Goal: Use online tool/utility: Utilize a website feature to perform a specific function

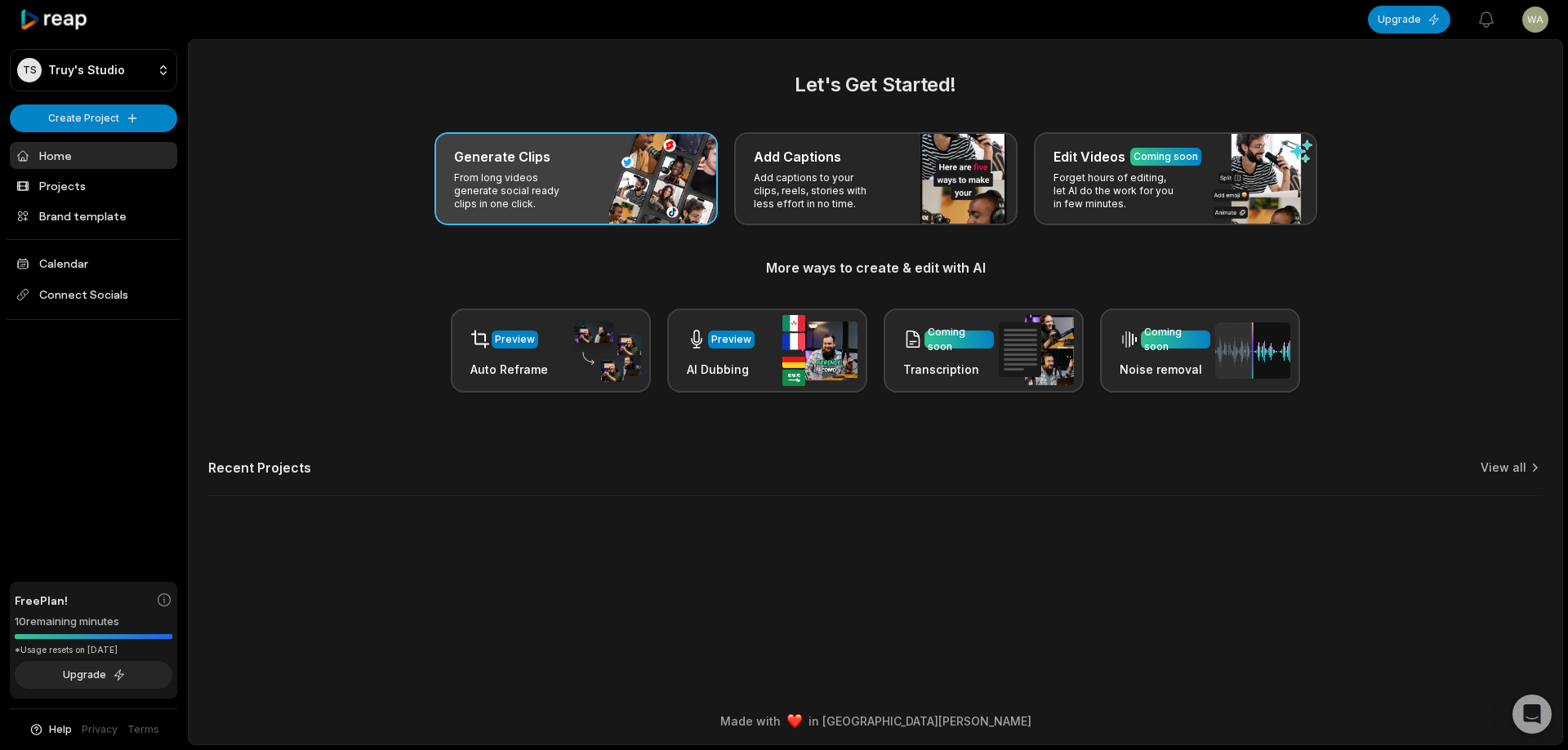
click at [650, 172] on div "Generate Clips From long videos generate social ready clips in one click." at bounding box center [577, 179] width 284 height 93
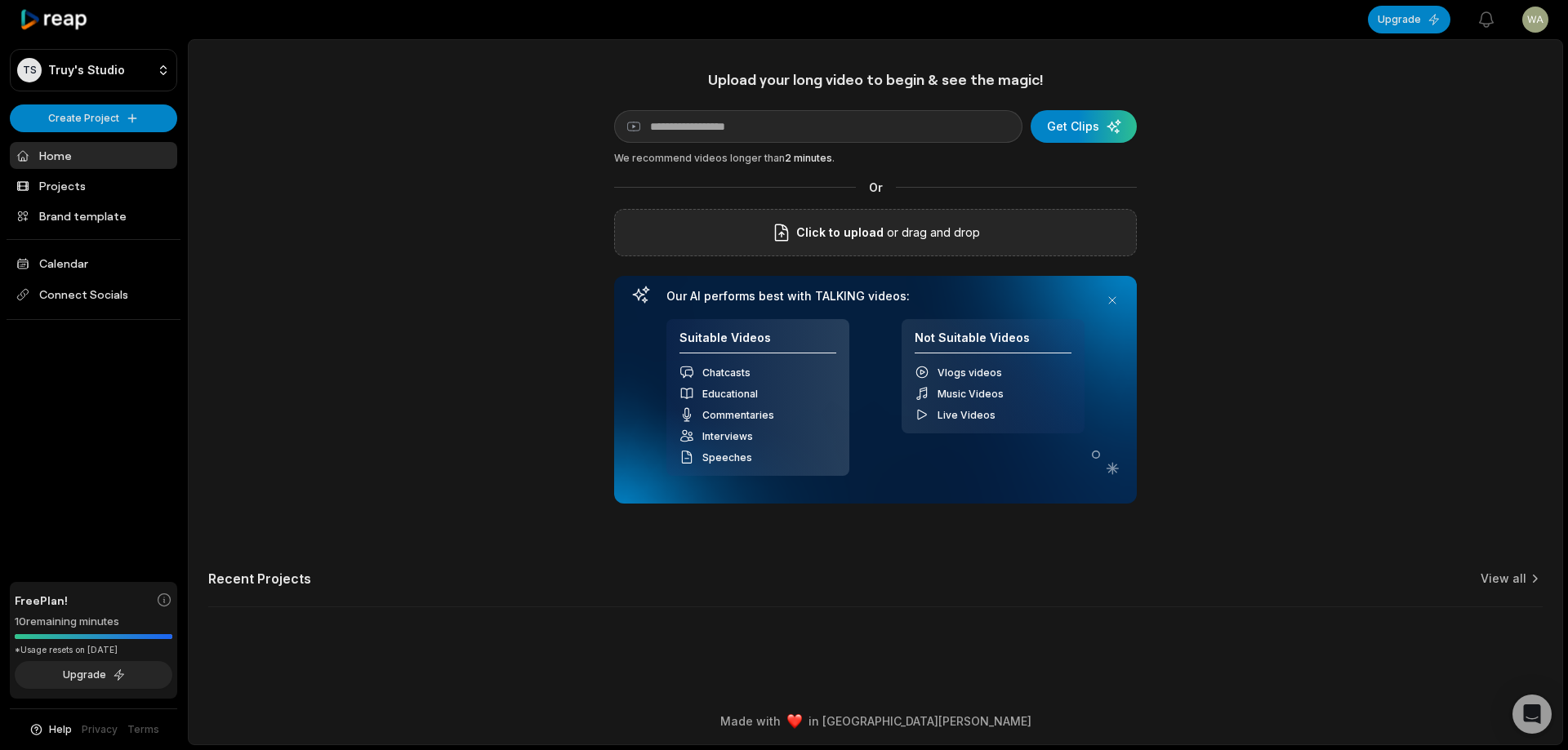
click at [819, 237] on span "Click to upload" at bounding box center [840, 233] width 87 height 20
click at [0, 0] on input "Click to upload" at bounding box center [0, 0] width 0 height 0
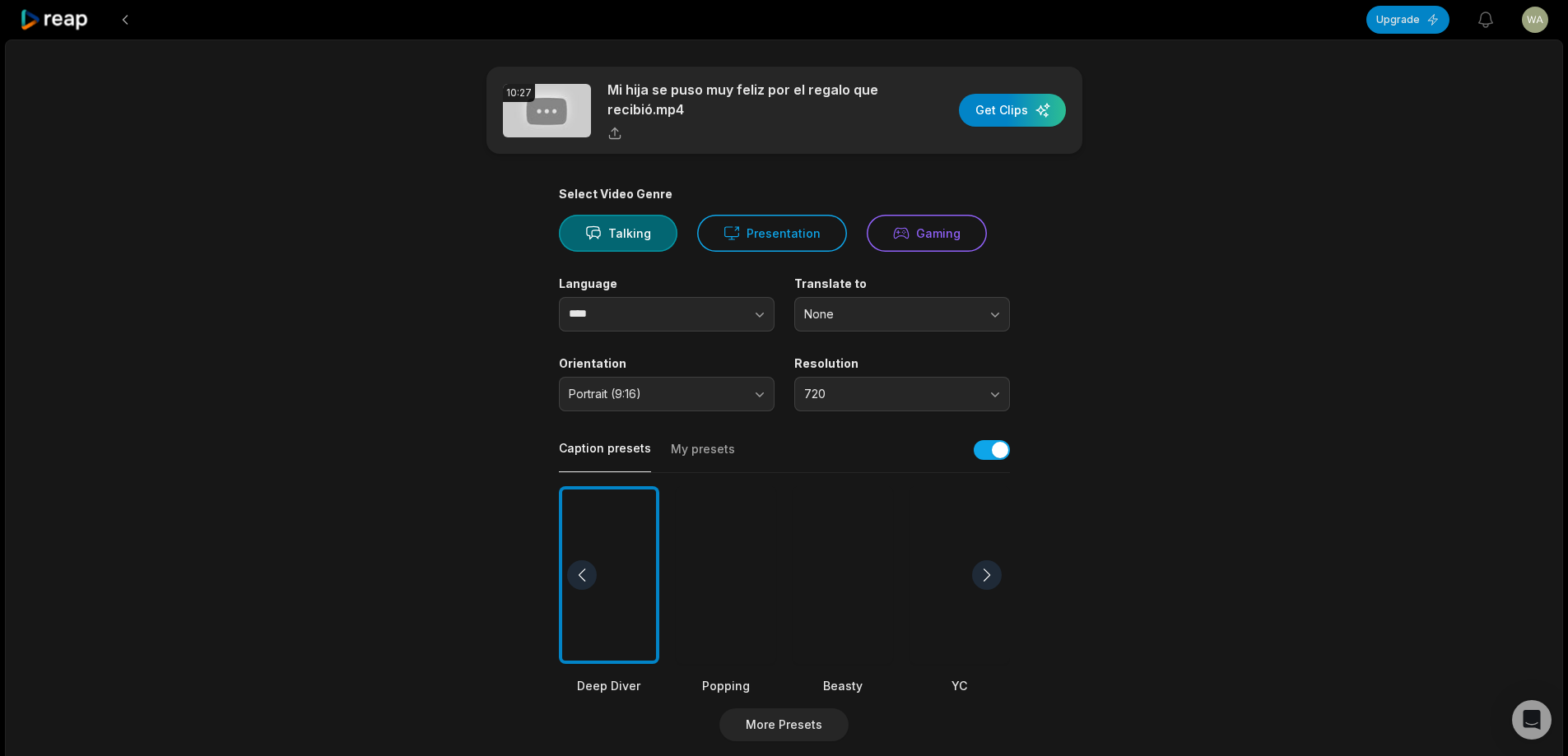
click at [844, 560] on div at bounding box center [843, 575] width 101 height 179
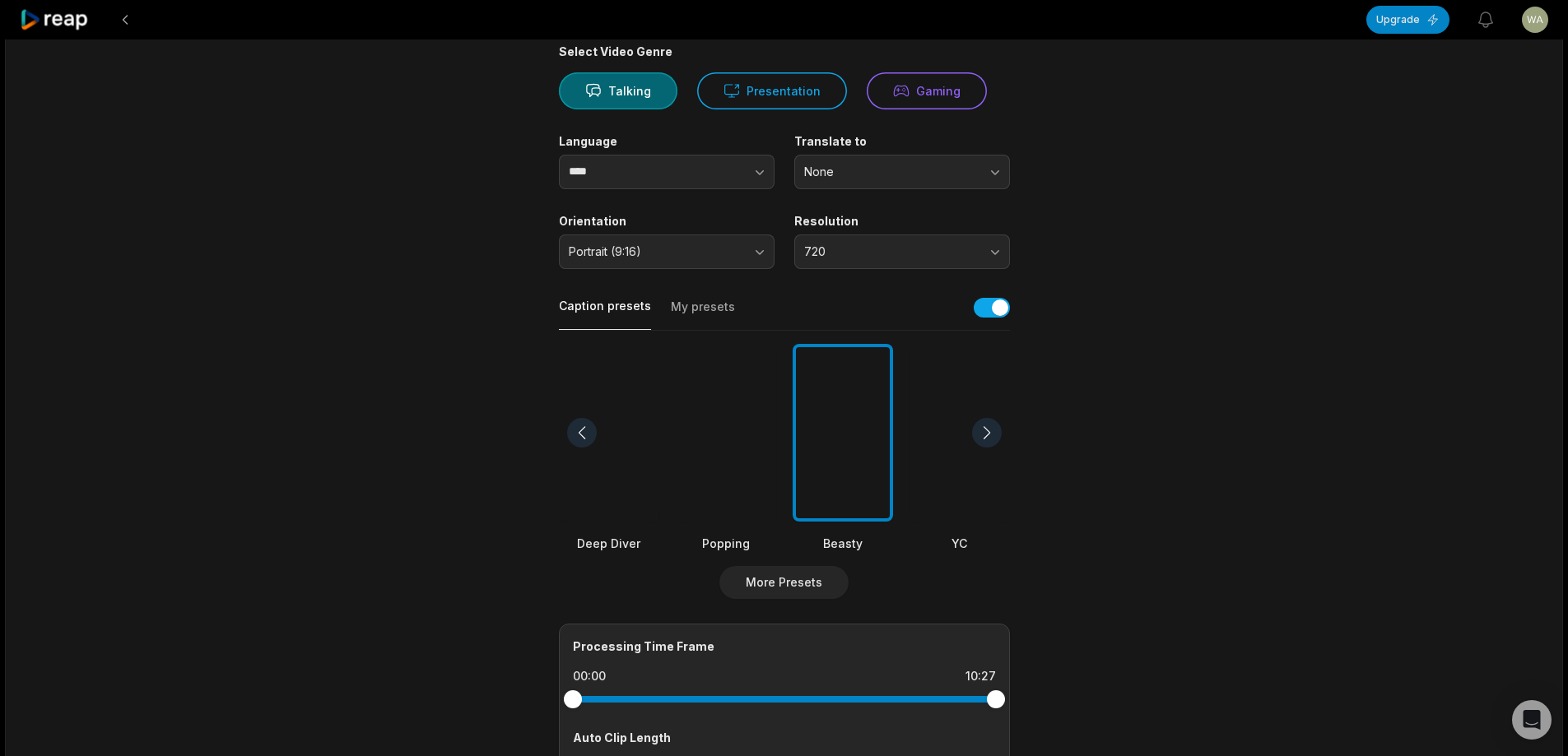
scroll to position [224, 0]
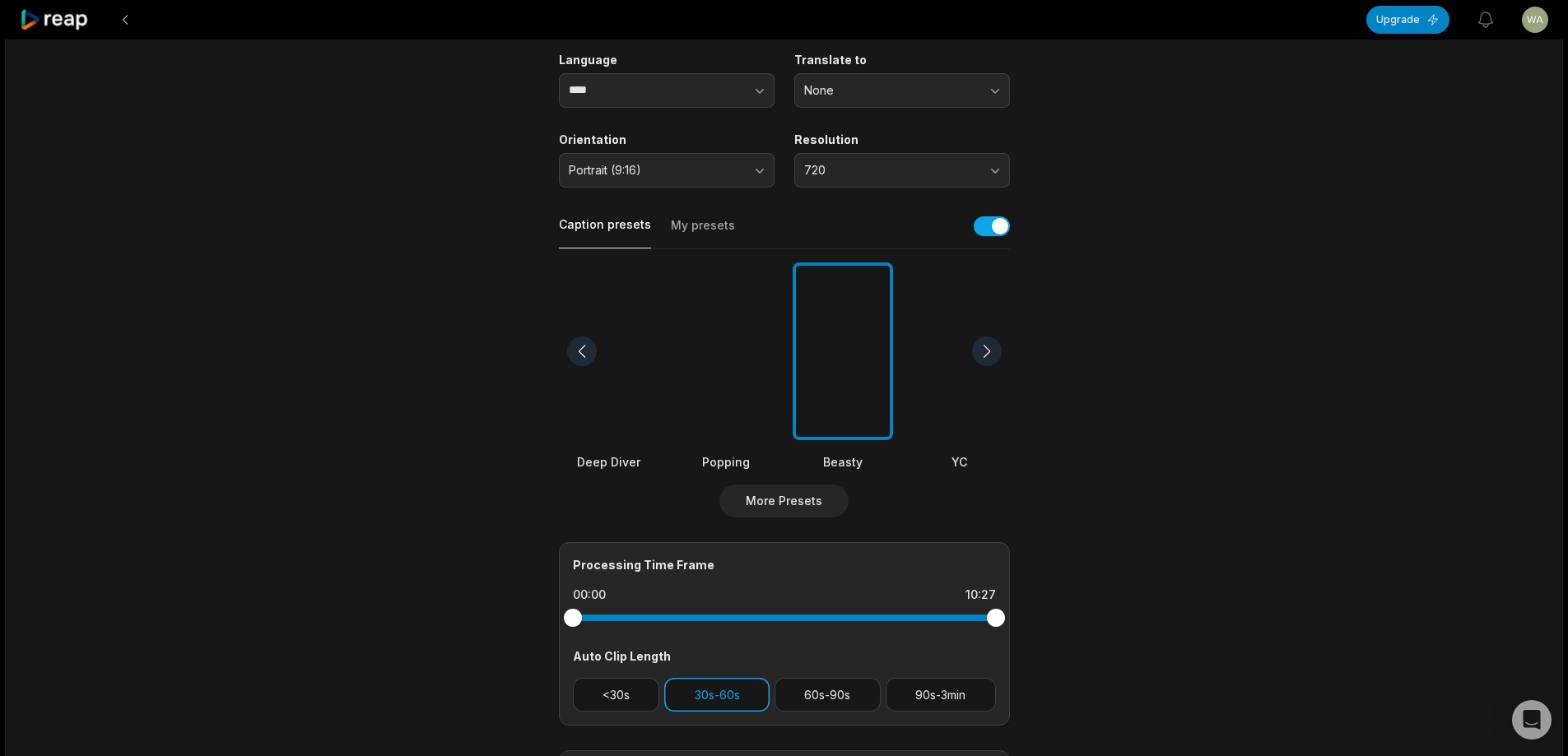
click at [948, 678] on button "90s-3min" at bounding box center [940, 695] width 110 height 34
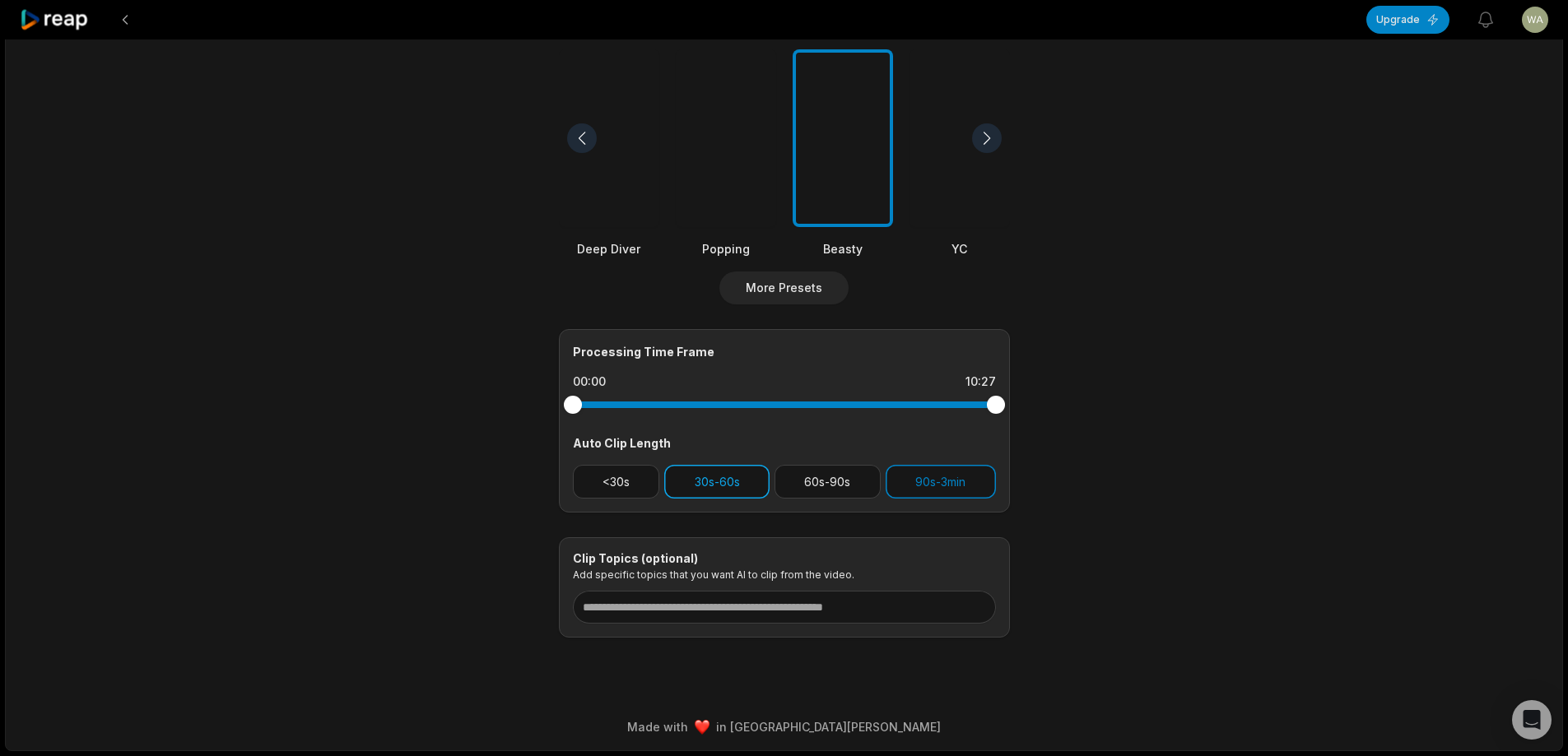
click at [744, 488] on button "30s-60s" at bounding box center [717, 481] width 105 height 34
drag, startPoint x: 995, startPoint y: 402, endPoint x: 977, endPoint y: 402, distance: 18.0
click at [977, 402] on div at bounding box center [977, 405] width 18 height 18
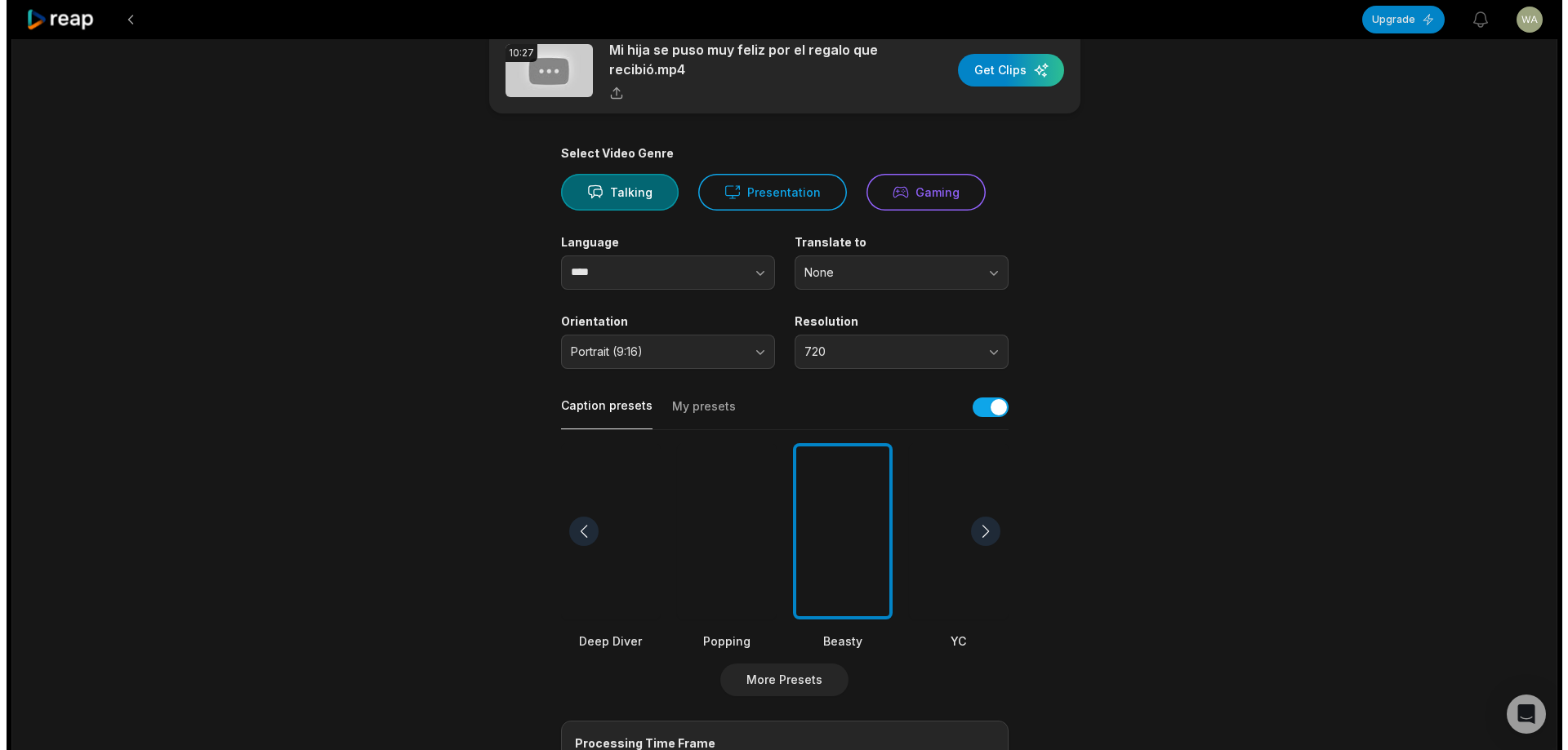
scroll to position [0, 0]
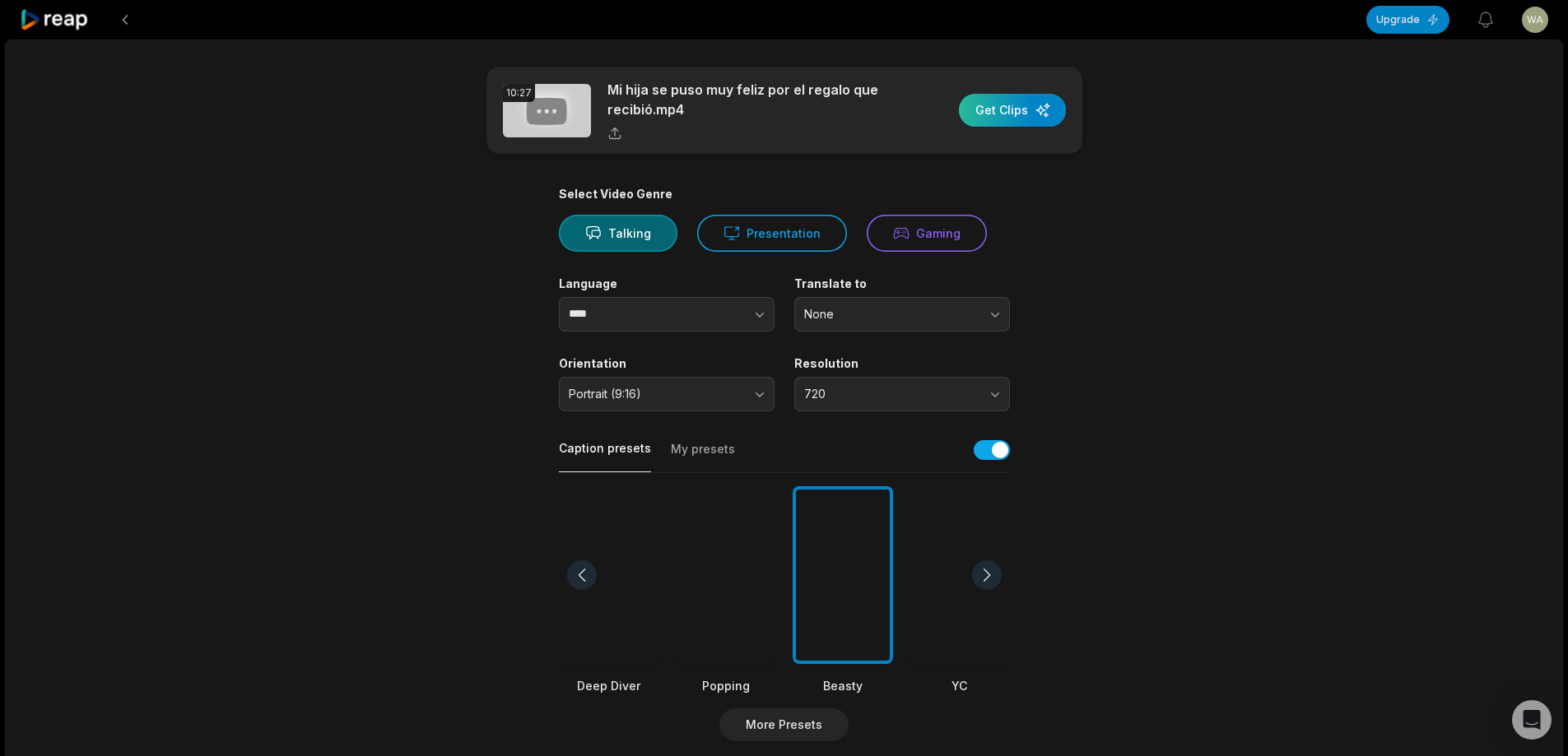
click at [1030, 113] on div "button" at bounding box center [1012, 110] width 107 height 33
